Goal: Transaction & Acquisition: Purchase product/service

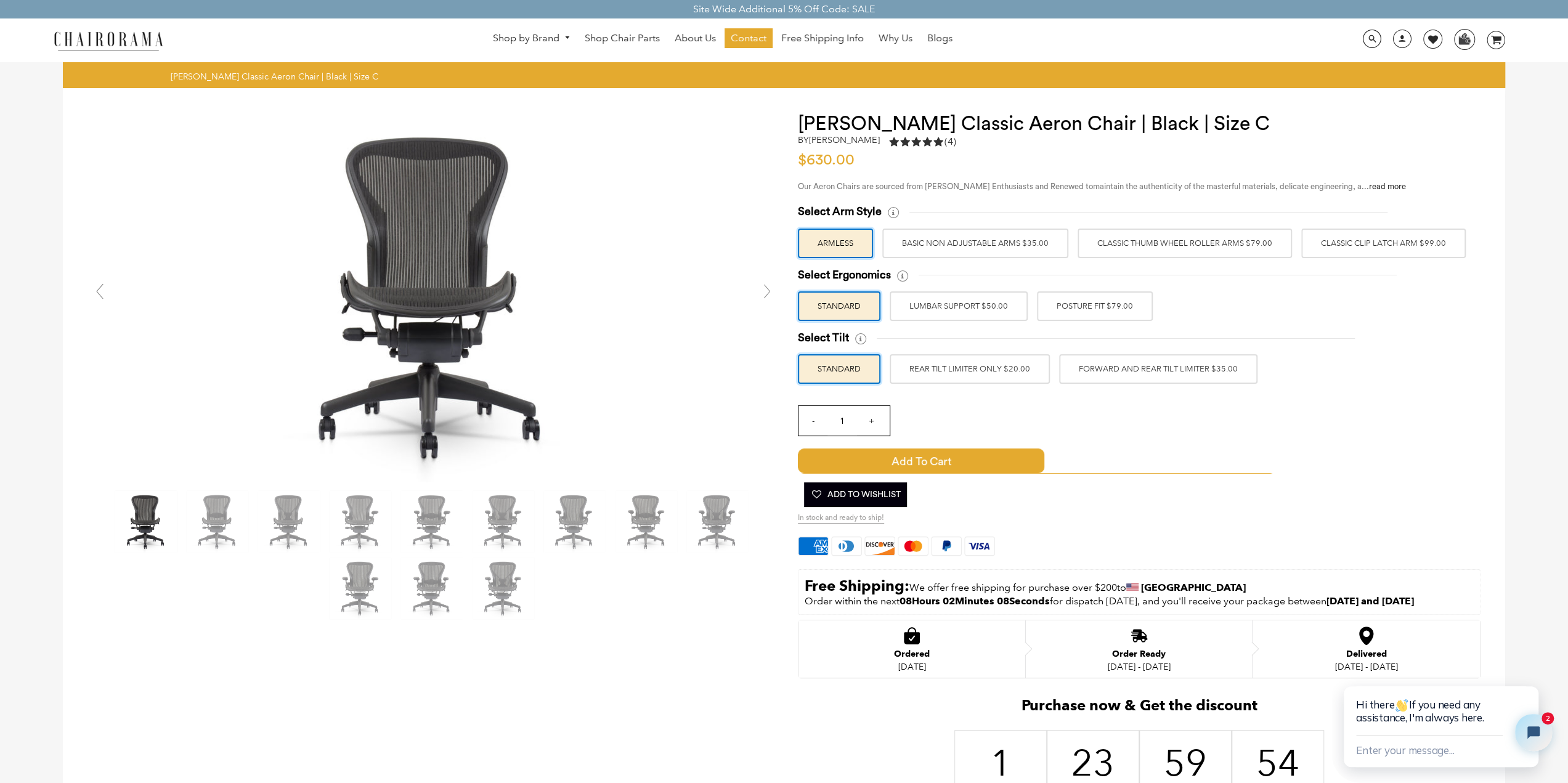
click at [1343, 247] on label "Classic Clip Latch Arm $99.00" at bounding box center [1383, 243] width 165 height 29
click at [0, 0] on input "Classic Clip Latch Arm $99.00" at bounding box center [0, 0] width 0 height 0
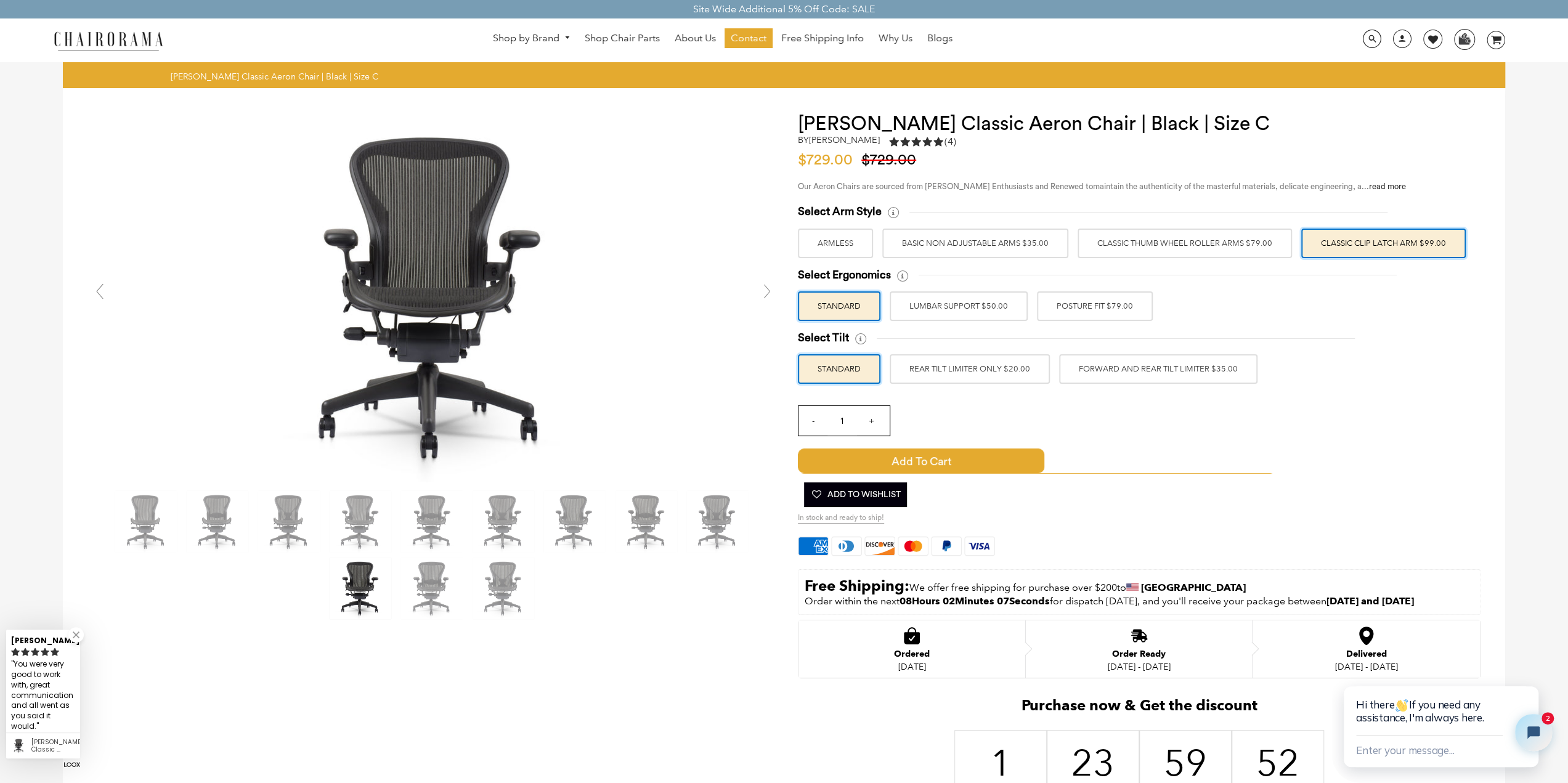
click at [771, 289] on link at bounding box center [766, 291] width 24 height 24
click at [766, 289] on link at bounding box center [766, 291] width 24 height 24
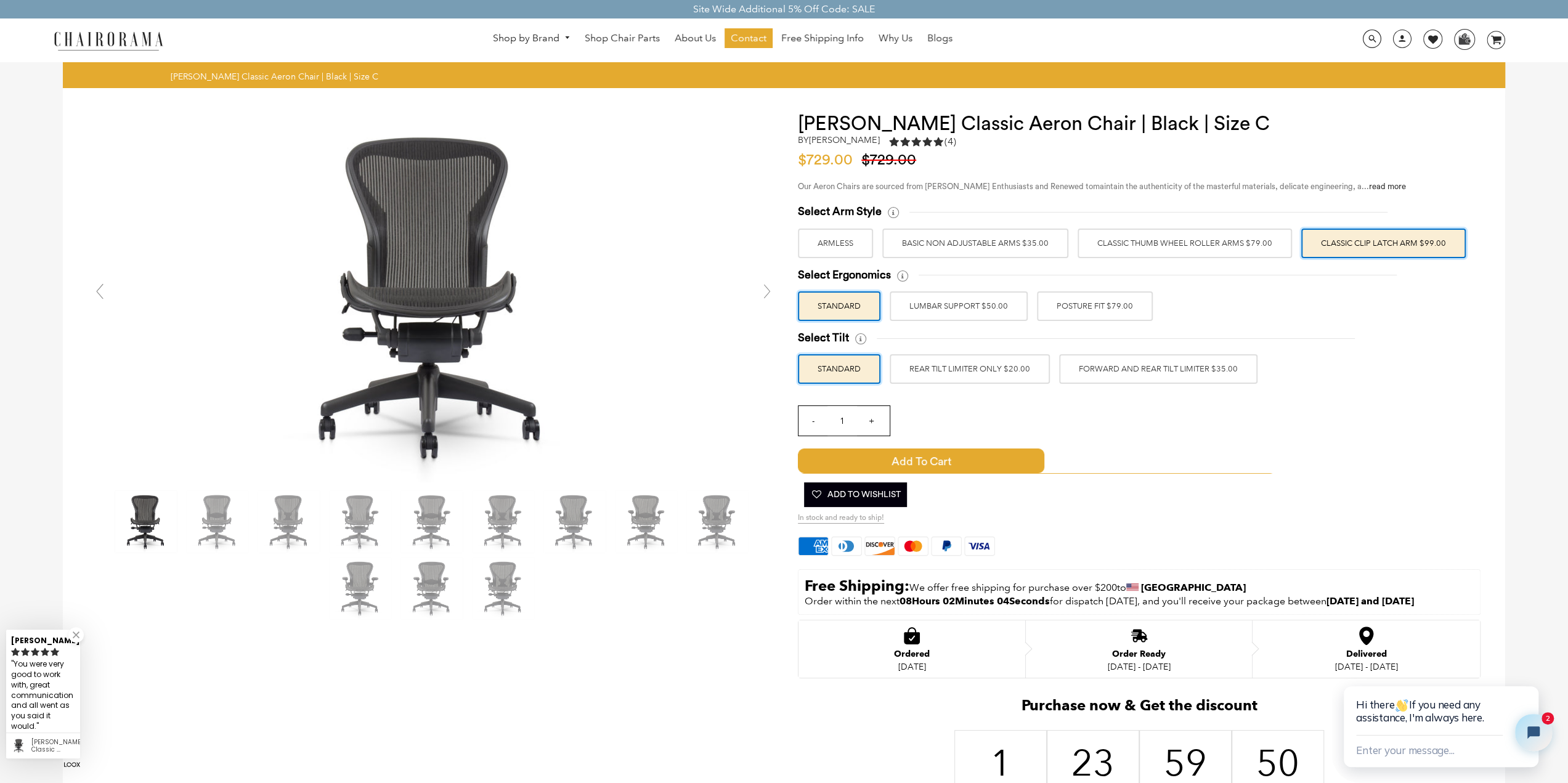
click at [765, 291] on link at bounding box center [766, 291] width 24 height 24
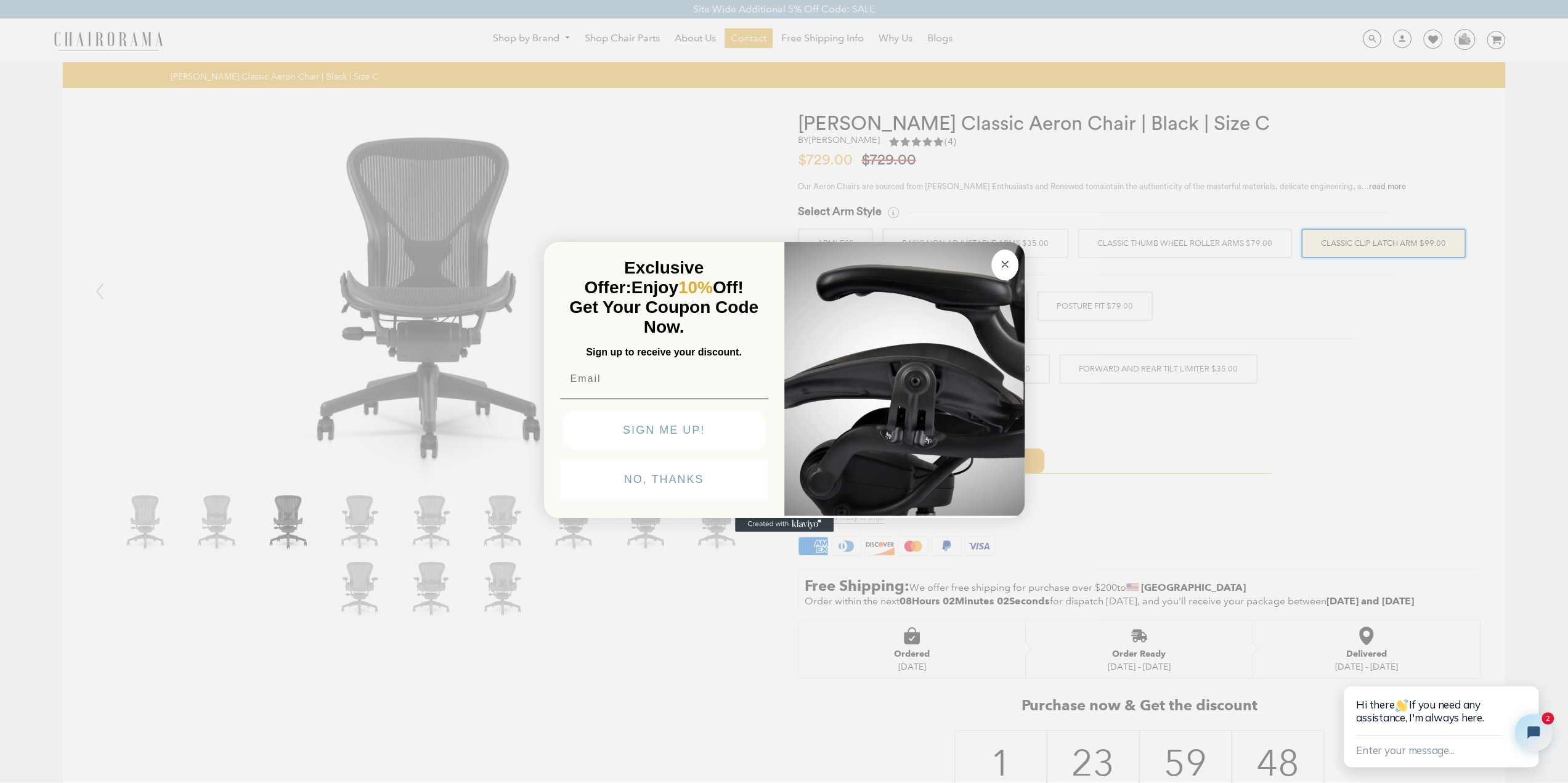
click at [1000, 270] on circle "Close dialog" at bounding box center [1004, 264] width 14 height 14
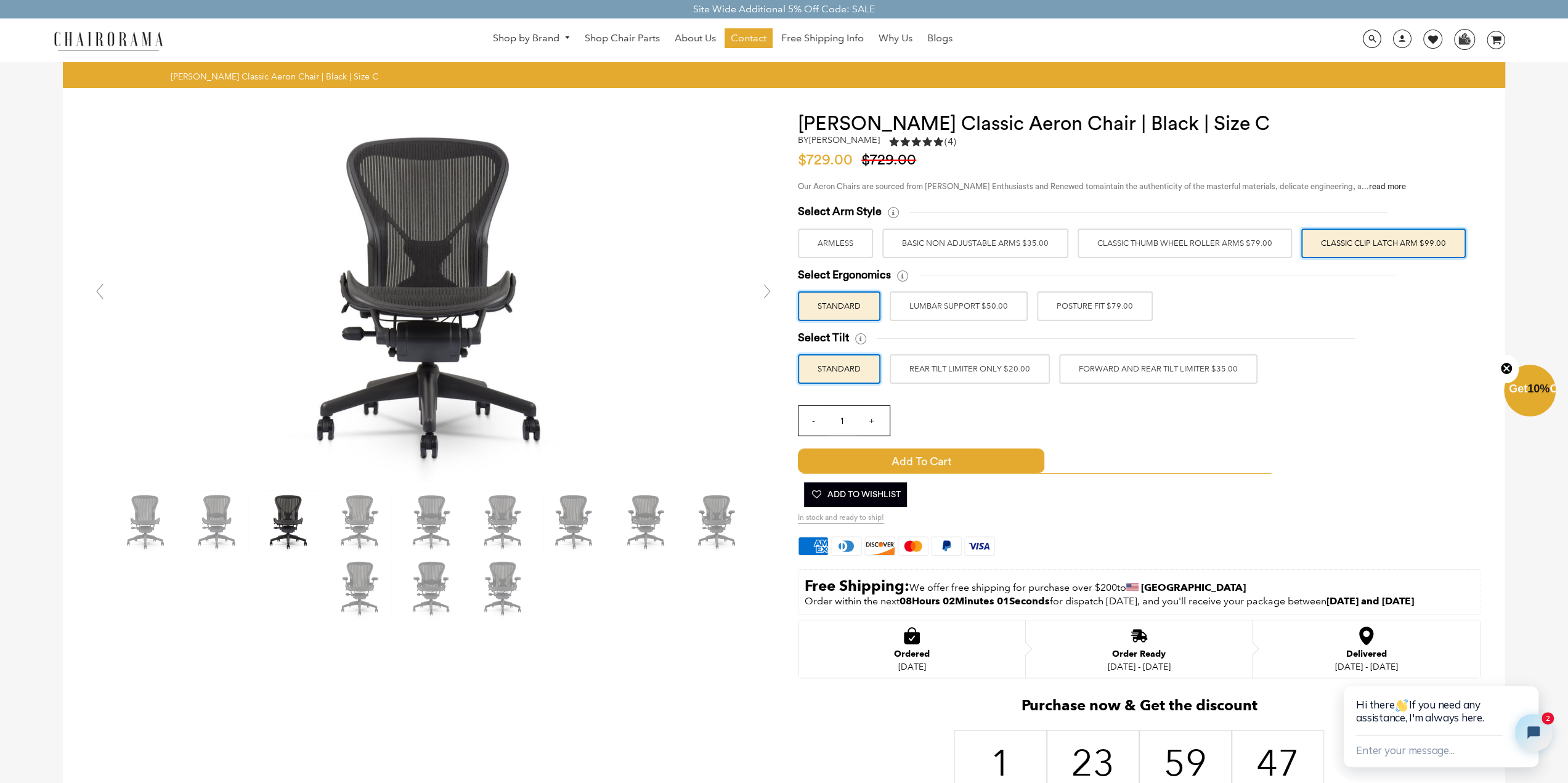
click at [920, 312] on label "LUMBAR SUPPORT $50.00" at bounding box center [959, 306] width 138 height 29
click at [0, 0] on input "LUMBAR SUPPORT $50.00" at bounding box center [0, 0] width 0 height 0
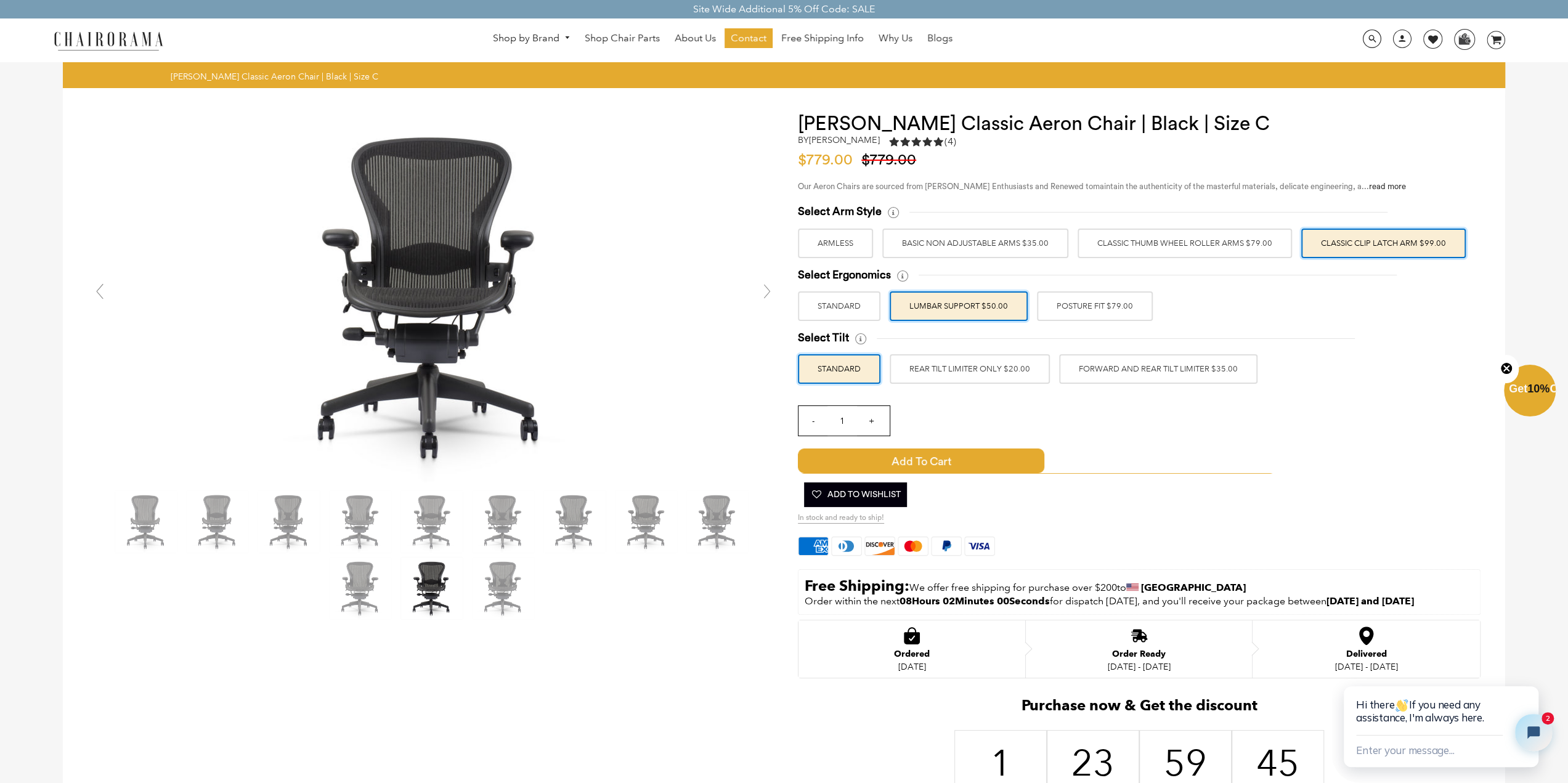
click at [1042, 307] on label "POSTURE FIT $79.00" at bounding box center [1094, 306] width 116 height 29
click at [0, 0] on input "POSTURE FIT $79.00" at bounding box center [0, 0] width 0 height 0
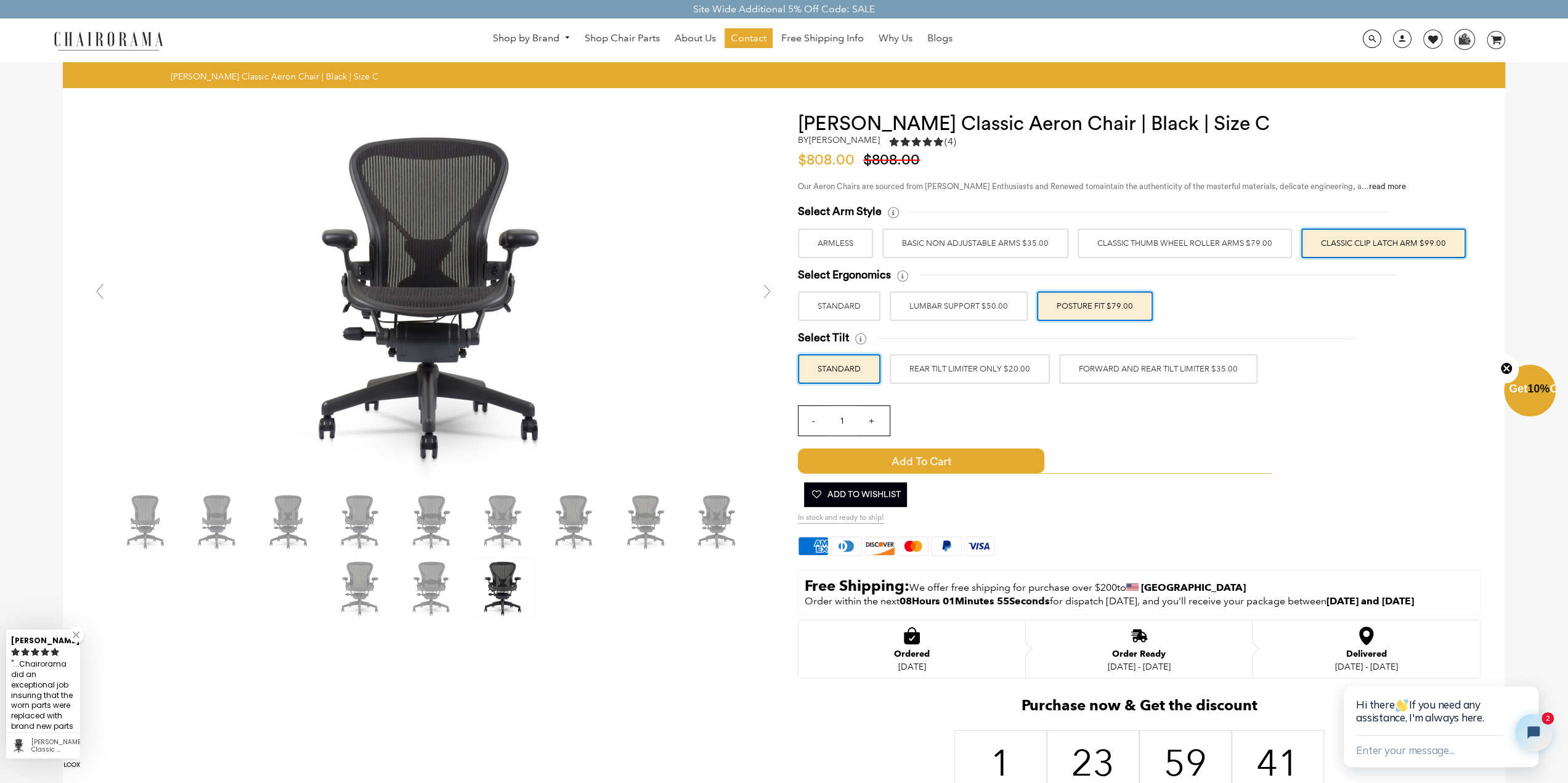
click at [1087, 371] on label "FORWARD AND REAR TILT LIMITER $35.00" at bounding box center [1158, 368] width 198 height 29
click at [0, 0] on input "FORWARD AND REAR TILT LIMITER $35.00" at bounding box center [0, 0] width 0 height 0
click at [969, 368] on label "REAR TILT LIMITER ONLY $20.00" at bounding box center [970, 368] width 160 height 29
click at [0, 0] on input "REAR TILT LIMITER ONLY $20.00" at bounding box center [0, 0] width 0 height 0
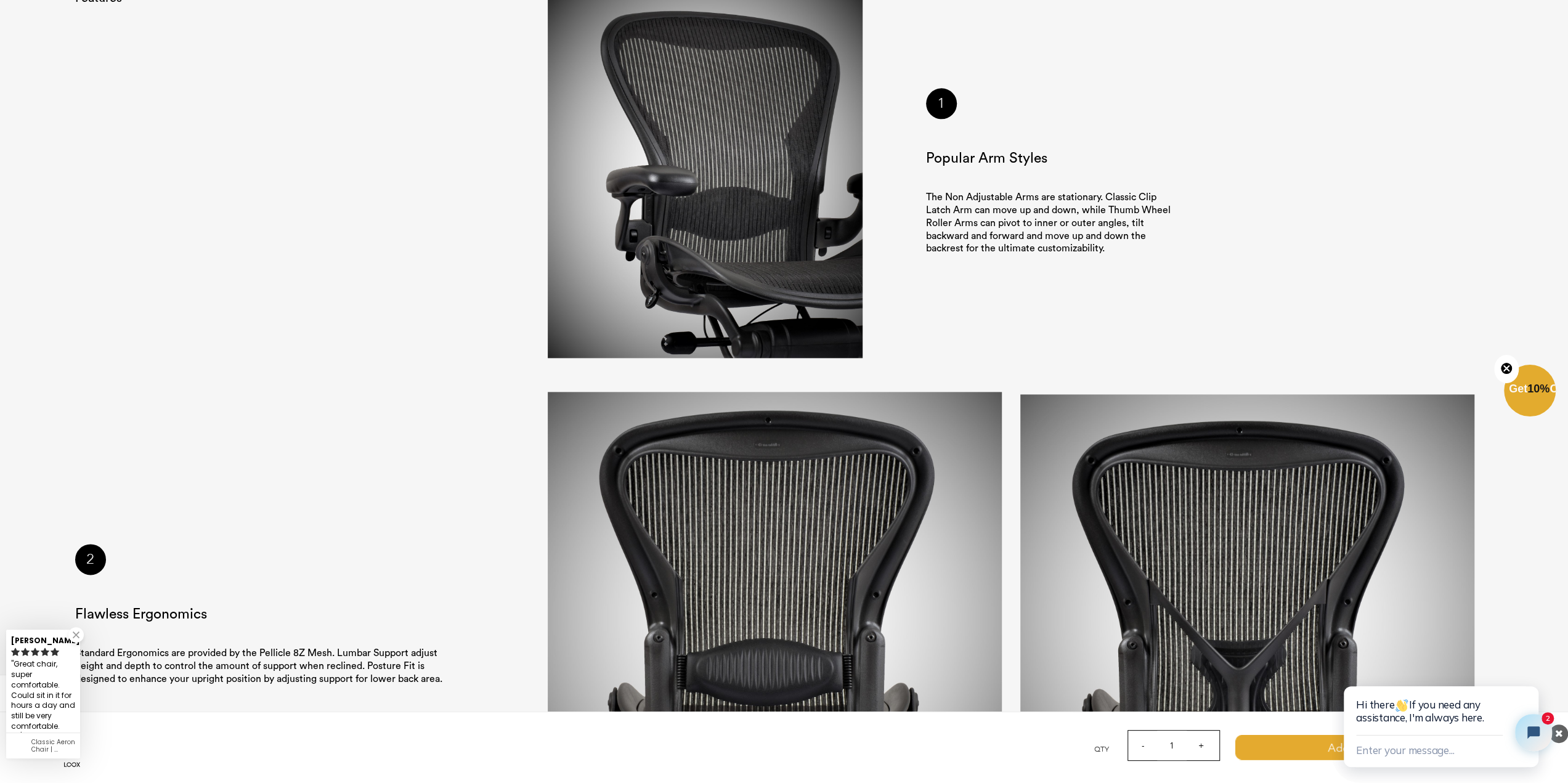
scroll to position [1355, 0]
